Goal: Complete application form

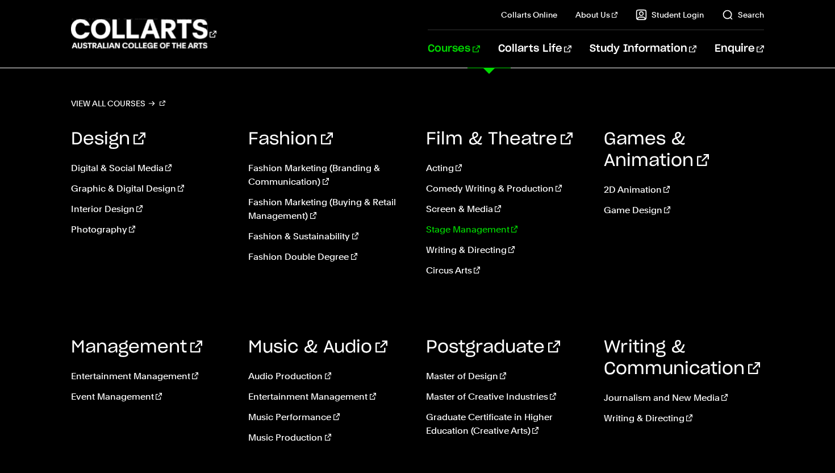
scroll to position [89, 0]
click at [288, 397] on link "Entertainment Management" at bounding box center [328, 397] width 161 height 14
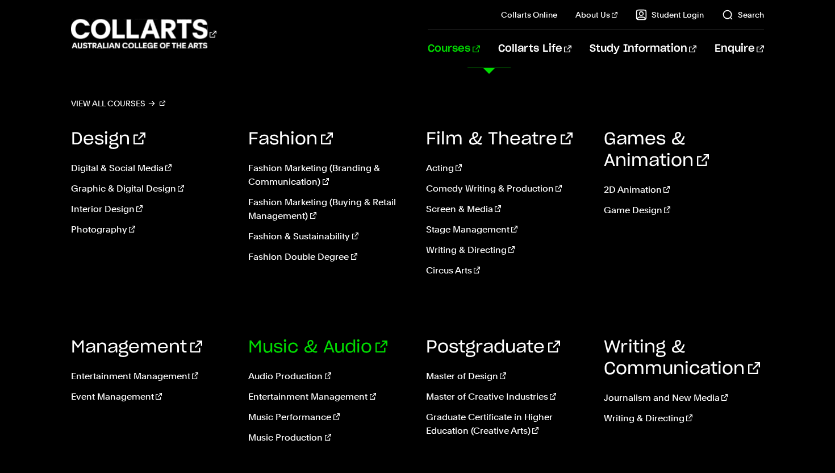
scroll to position [71, 0]
click at [288, 416] on link "Music Performance" at bounding box center [328, 417] width 161 height 14
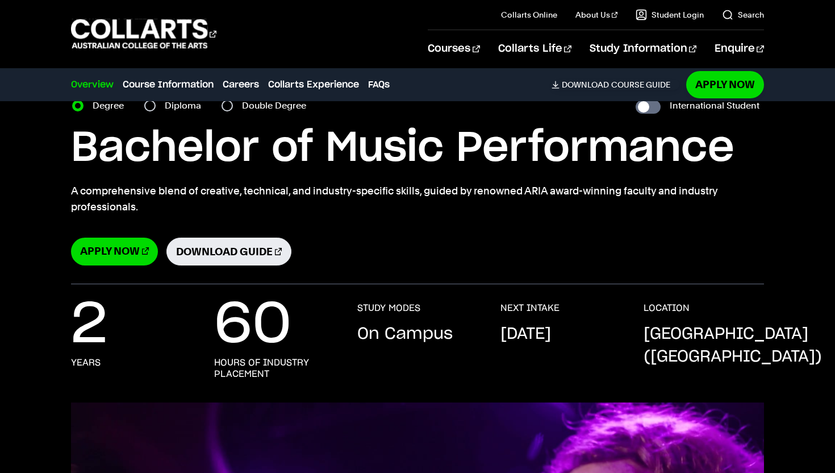
scroll to position [59, 0]
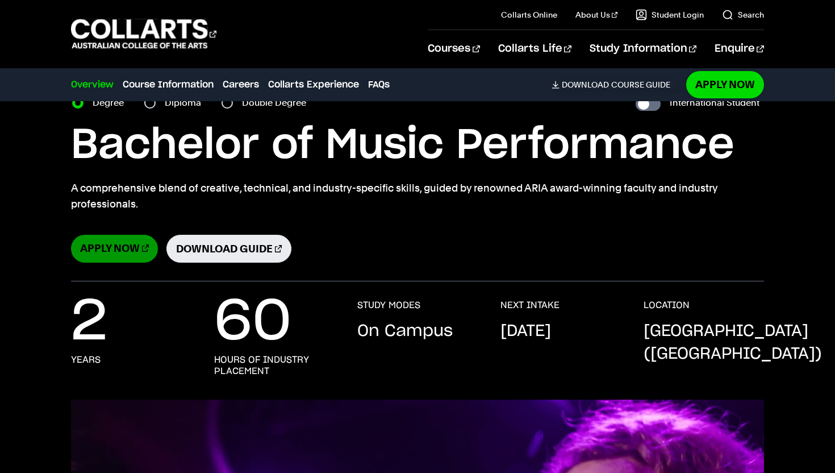
click at [126, 250] on link "Apply Now" at bounding box center [114, 249] width 87 height 28
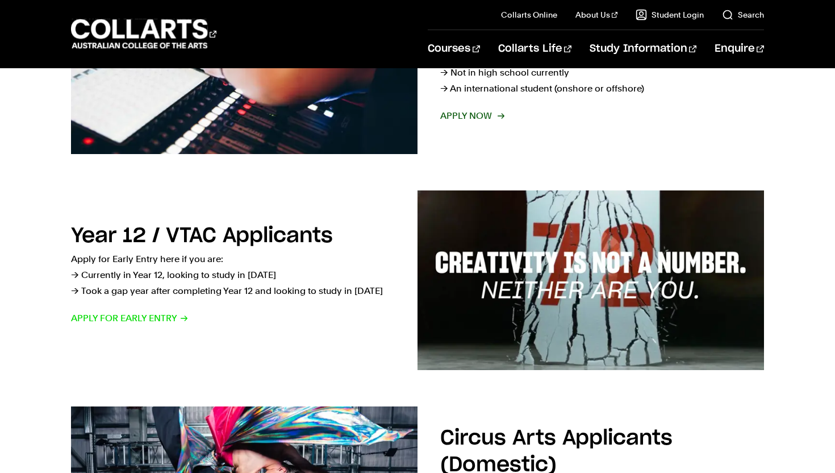
scroll to position [346, 0]
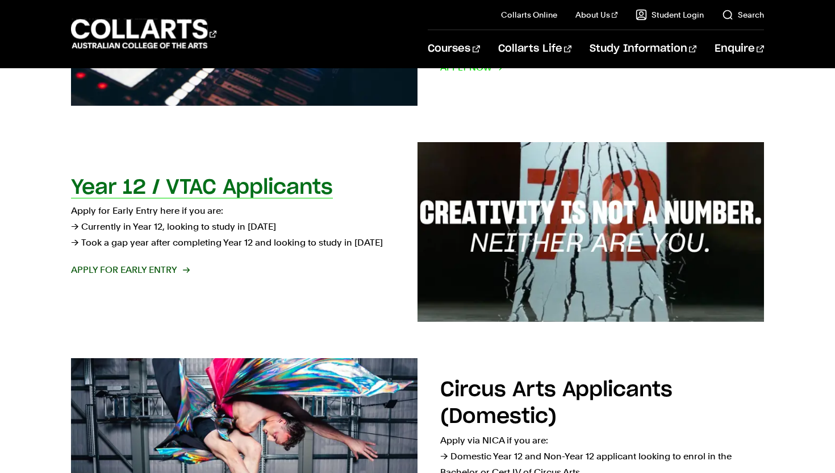
click at [150, 269] on span "Apply for Early Entry" at bounding box center [130, 270] width 118 height 16
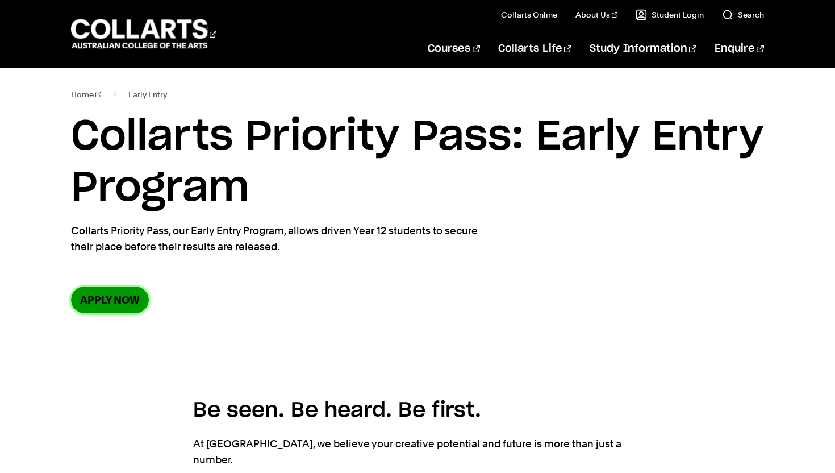
click at [100, 302] on link "Apply now" at bounding box center [110, 299] width 78 height 27
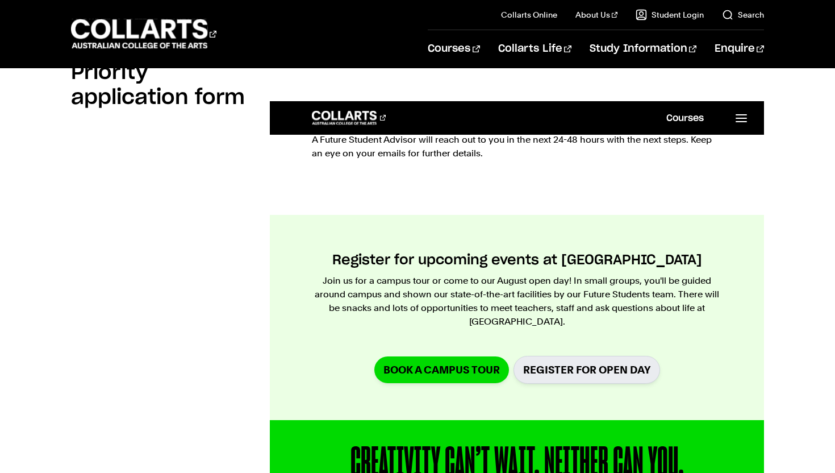
scroll to position [151, 0]
